Goal: Check status

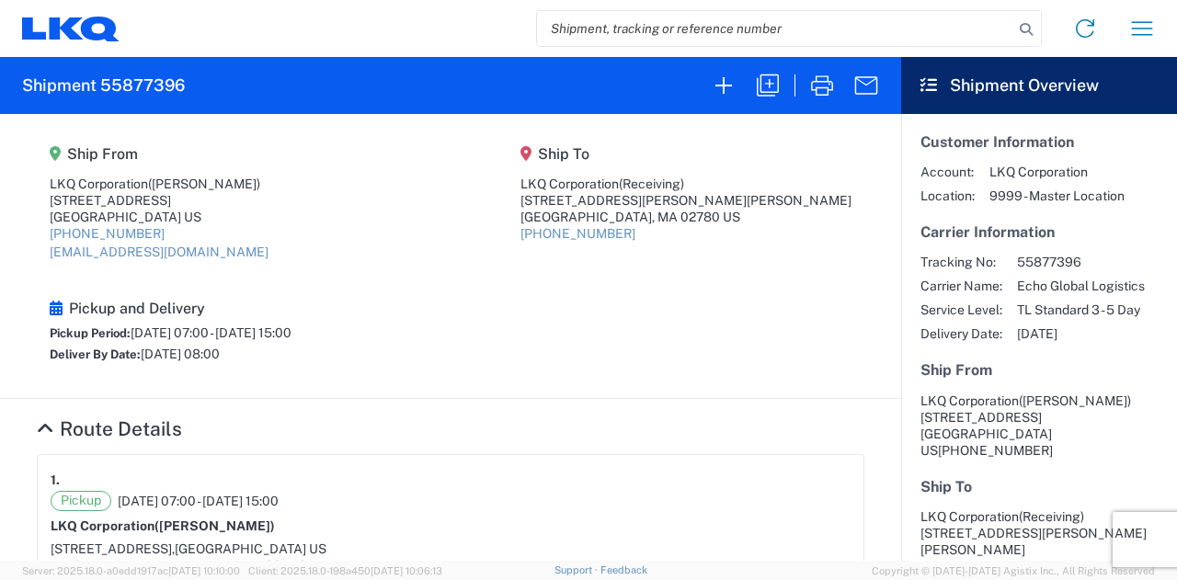
click at [642, 12] on input "search" at bounding box center [775, 28] width 476 height 35
paste input "56719414"
type input "56719414"
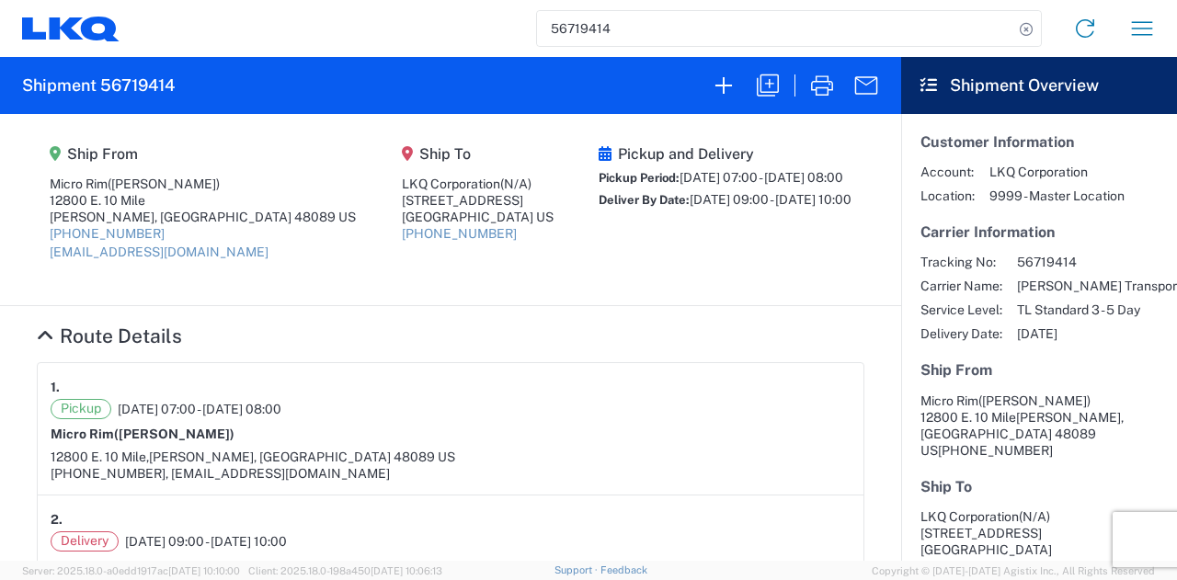
click at [746, 326] on h4 "Route Details" at bounding box center [450, 336] width 827 height 23
